Goal: Find specific page/section: Find specific page/section

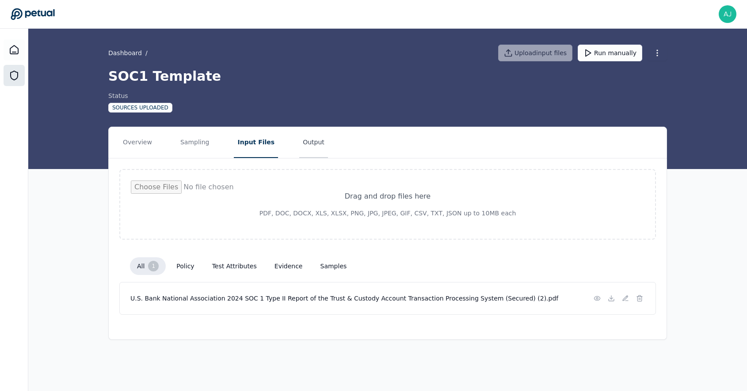
click at [299, 146] on button "Output" at bounding box center [313, 142] width 29 height 31
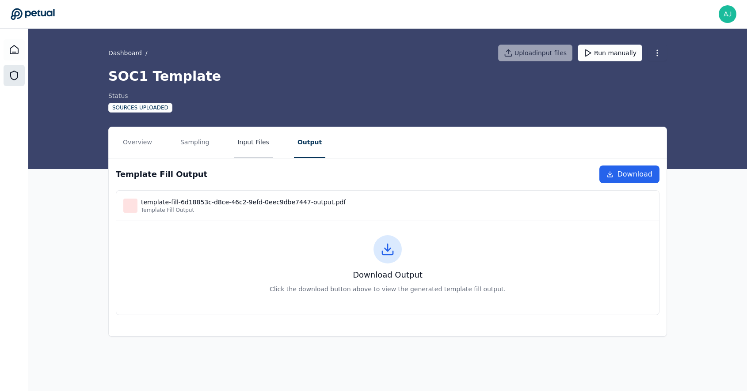
click at [262, 145] on button "Input Files" at bounding box center [253, 142] width 38 height 31
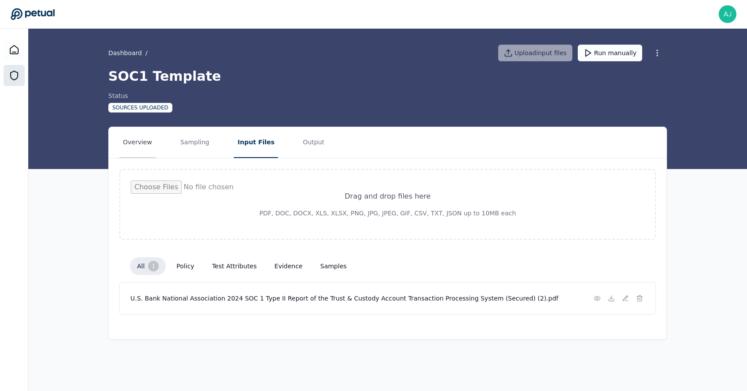
click at [137, 145] on button "Overview" at bounding box center [137, 142] width 36 height 31
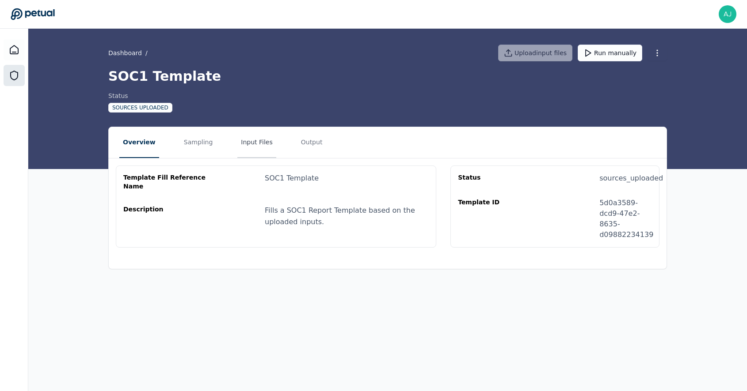
click at [257, 147] on button "Input Files" at bounding box center [256, 142] width 38 height 31
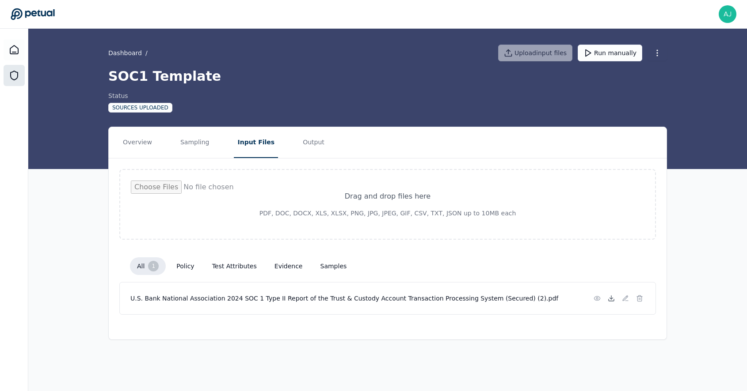
click at [612, 300] on icon at bounding box center [611, 298] width 7 height 7
click at [611, 300] on icon at bounding box center [611, 298] width 7 height 7
click at [137, 142] on button "Overview" at bounding box center [137, 142] width 36 height 31
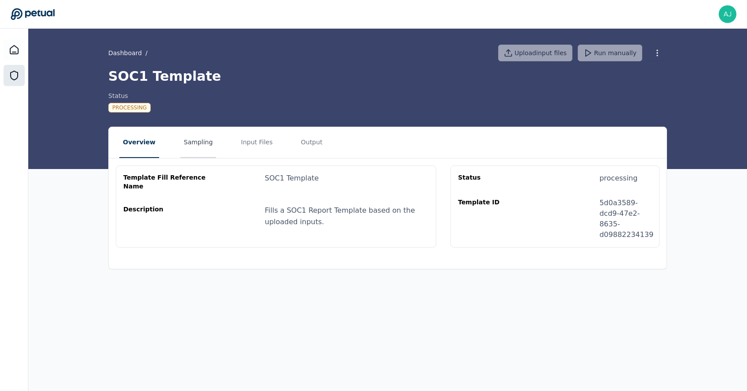
click at [196, 151] on button "Sampling" at bounding box center [198, 142] width 36 height 31
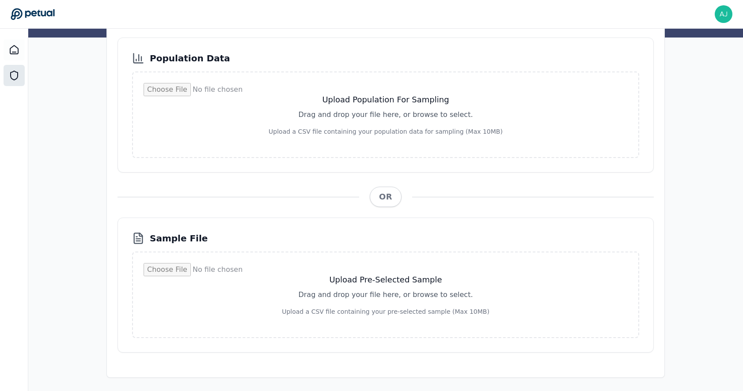
scroll to position [133, 0]
